Goal: Navigation & Orientation: Go to known website

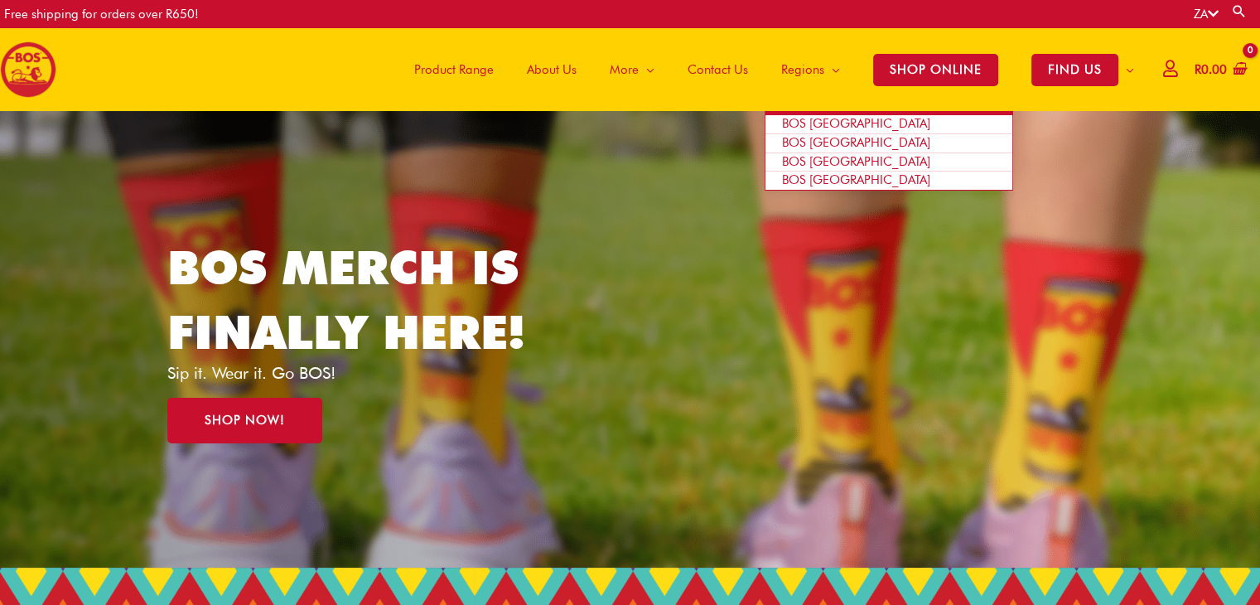
click at [828, 125] on span "BOS [GEOGRAPHIC_DATA]" at bounding box center [856, 123] width 148 height 15
click at [816, 125] on span "BOS [GEOGRAPHIC_DATA]" at bounding box center [856, 123] width 148 height 15
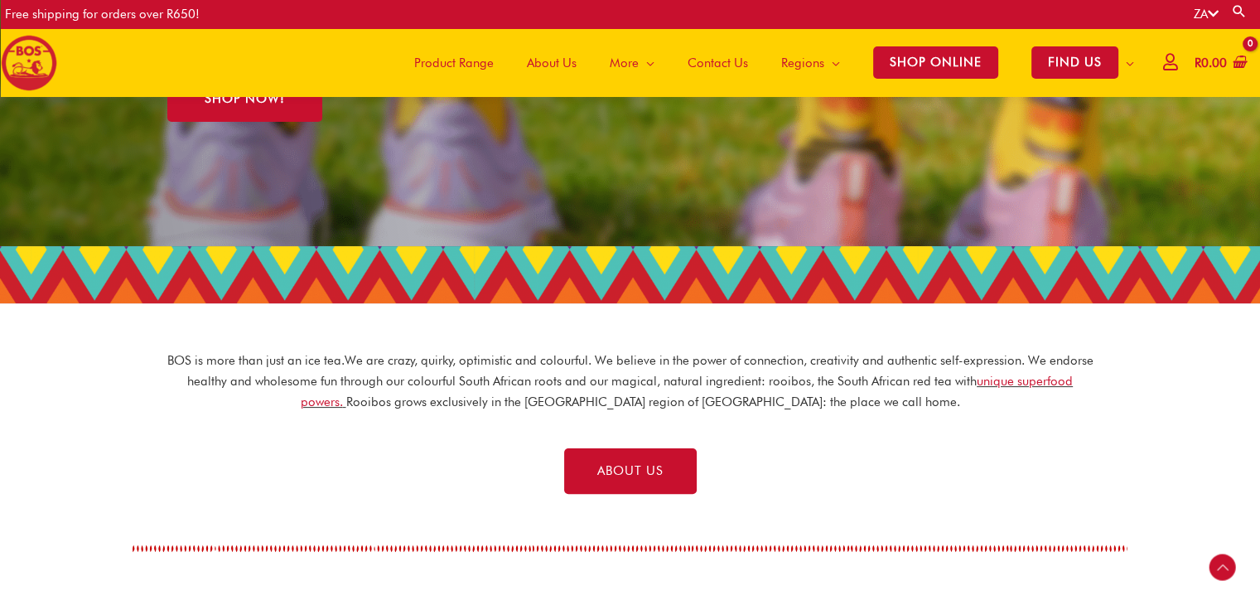
scroll to position [229, 0]
